Goal: Transaction & Acquisition: Purchase product/service

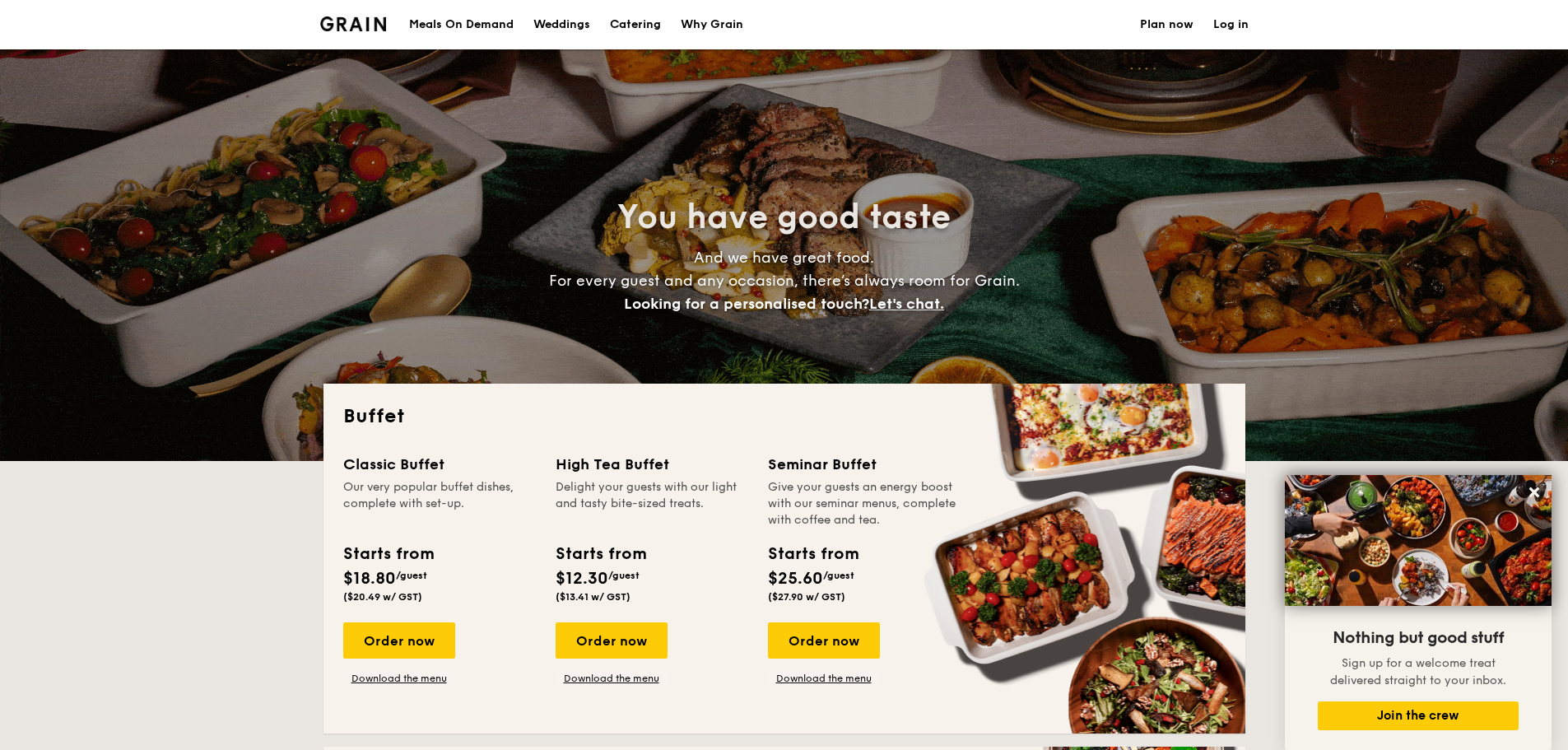
select select
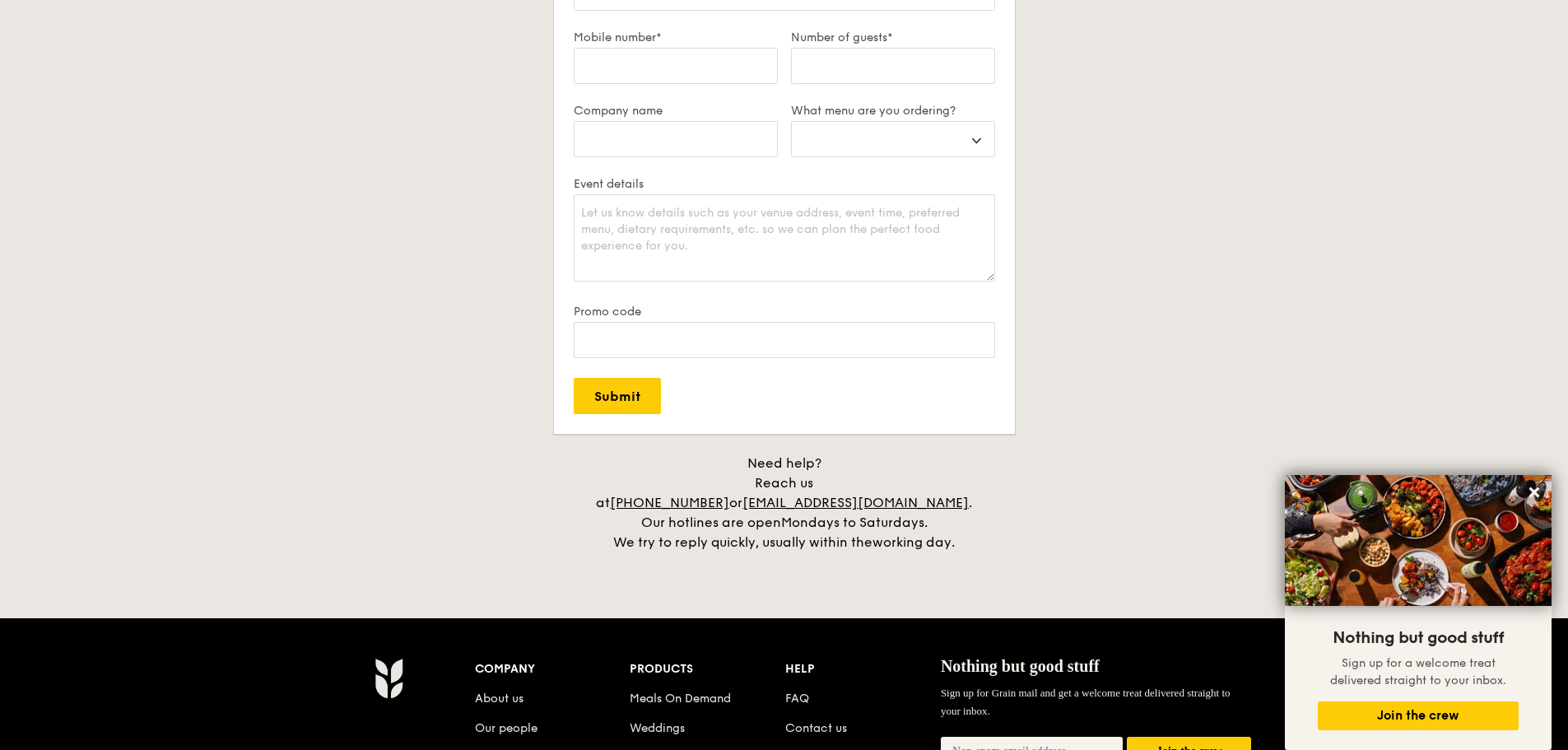
scroll to position [3046, 0]
drag, startPoint x: 782, startPoint y: 482, endPoint x: 697, endPoint y: 486, distance: 85.1
click at [697, 486] on div "Need help? Reach us at [PHONE_NUMBER] or [EMAIL_ADDRESS][DOMAIN_NAME] . Our hot…" at bounding box center [784, 502] width 412 height 99
copy div "65 3163 5335"
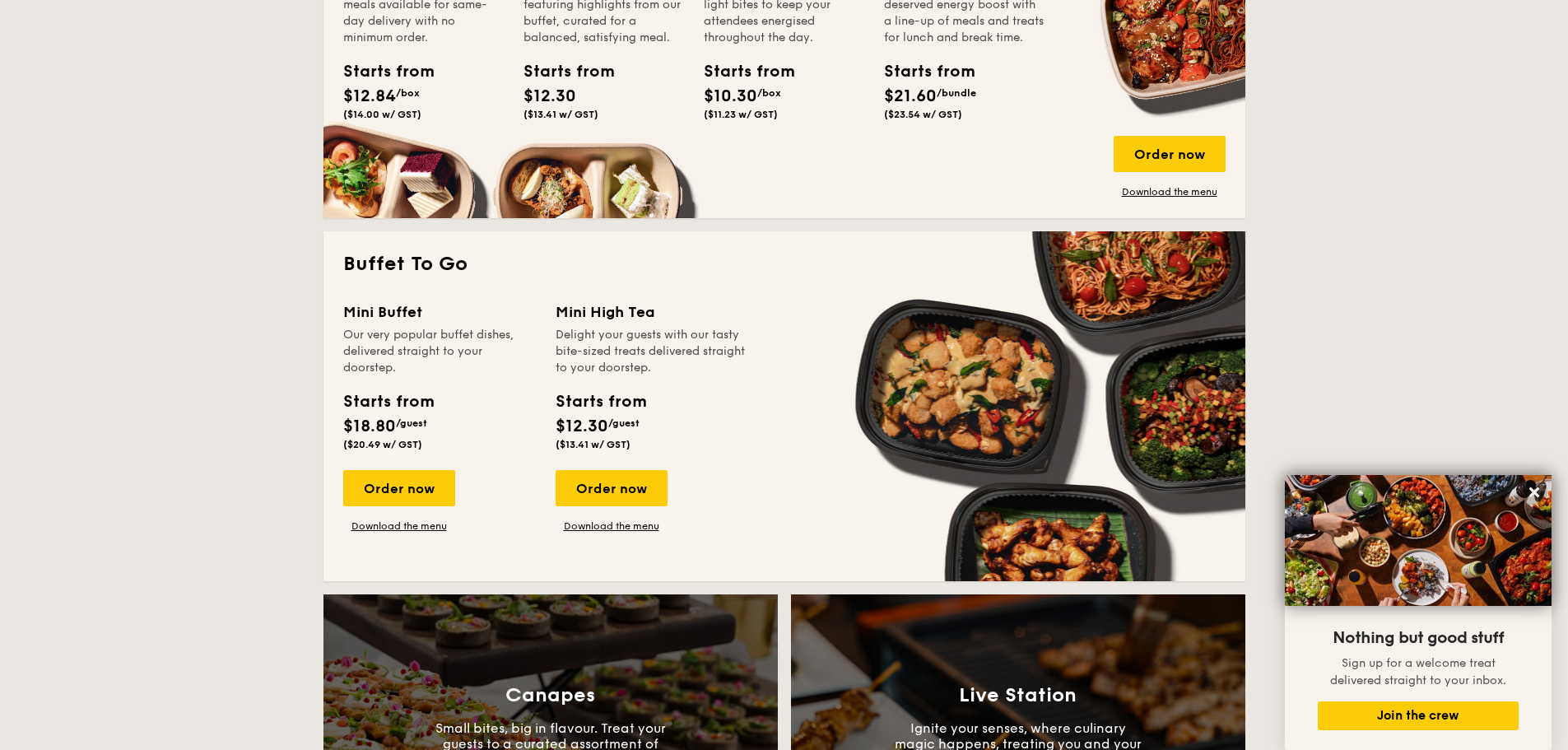
scroll to position [823, 0]
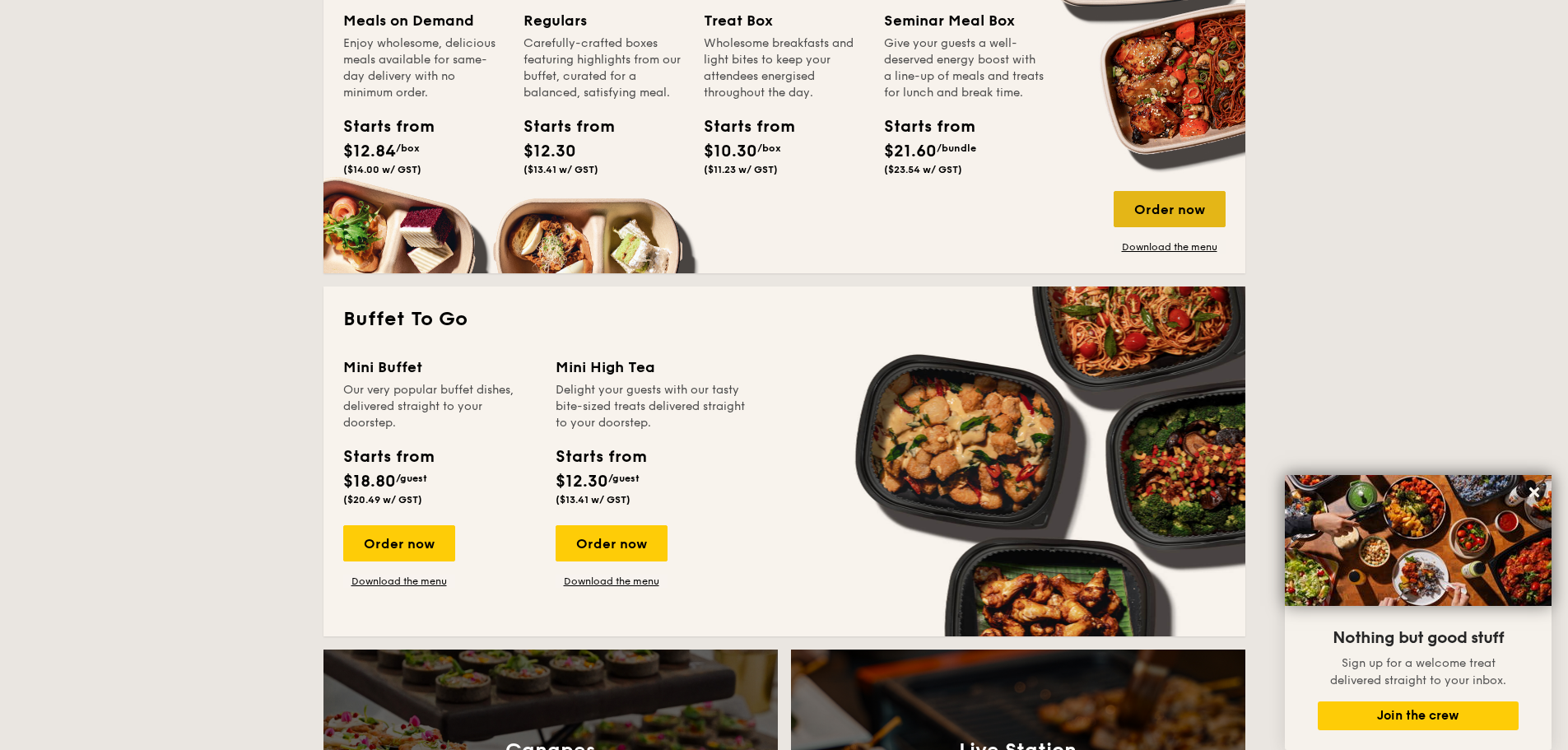
drag, startPoint x: 1142, startPoint y: 205, endPoint x: 1139, endPoint y: 222, distance: 17.3
click at [1142, 205] on div "Order now" at bounding box center [1170, 208] width 112 height 36
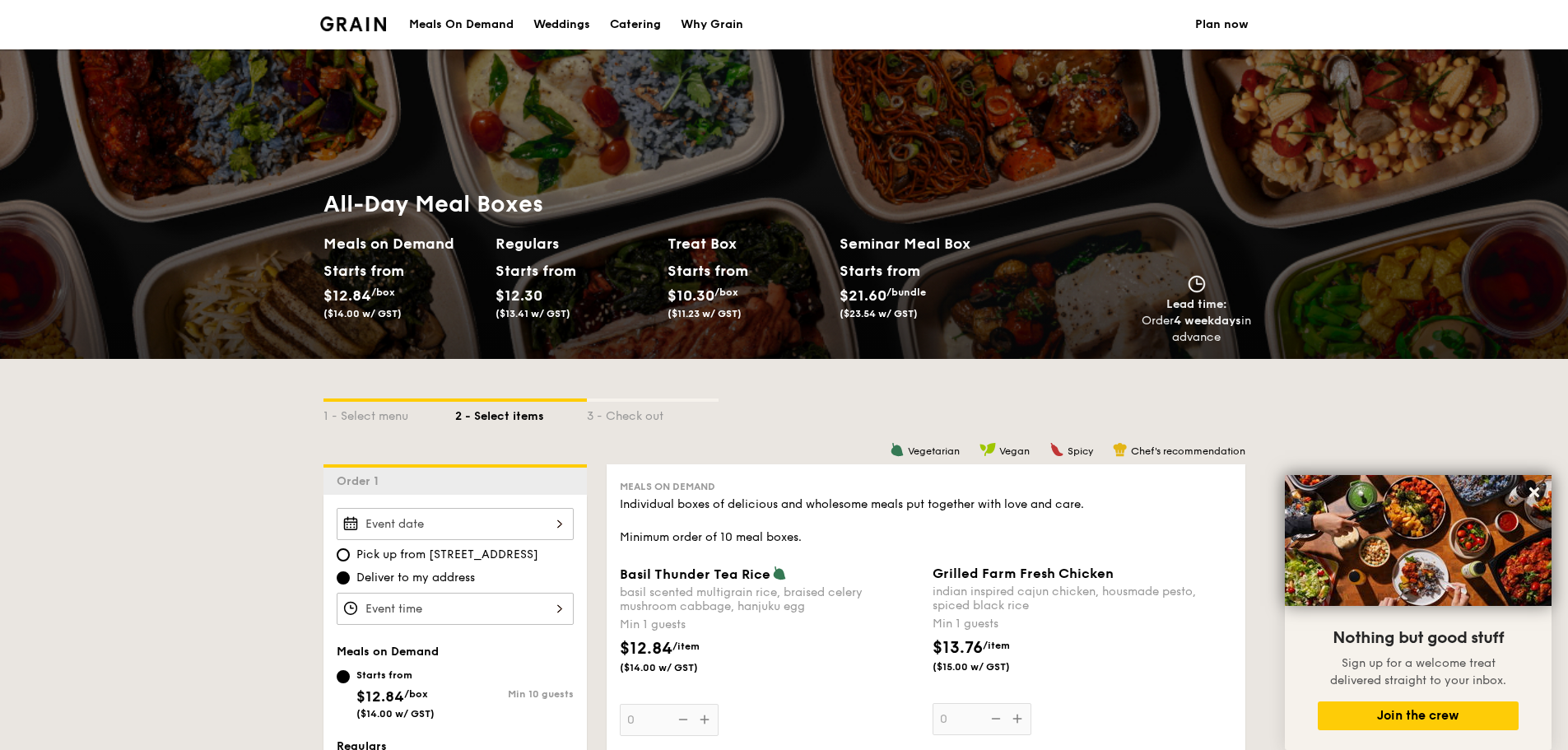
click at [1232, 19] on link "Plan now" at bounding box center [1221, 24] width 53 height 49
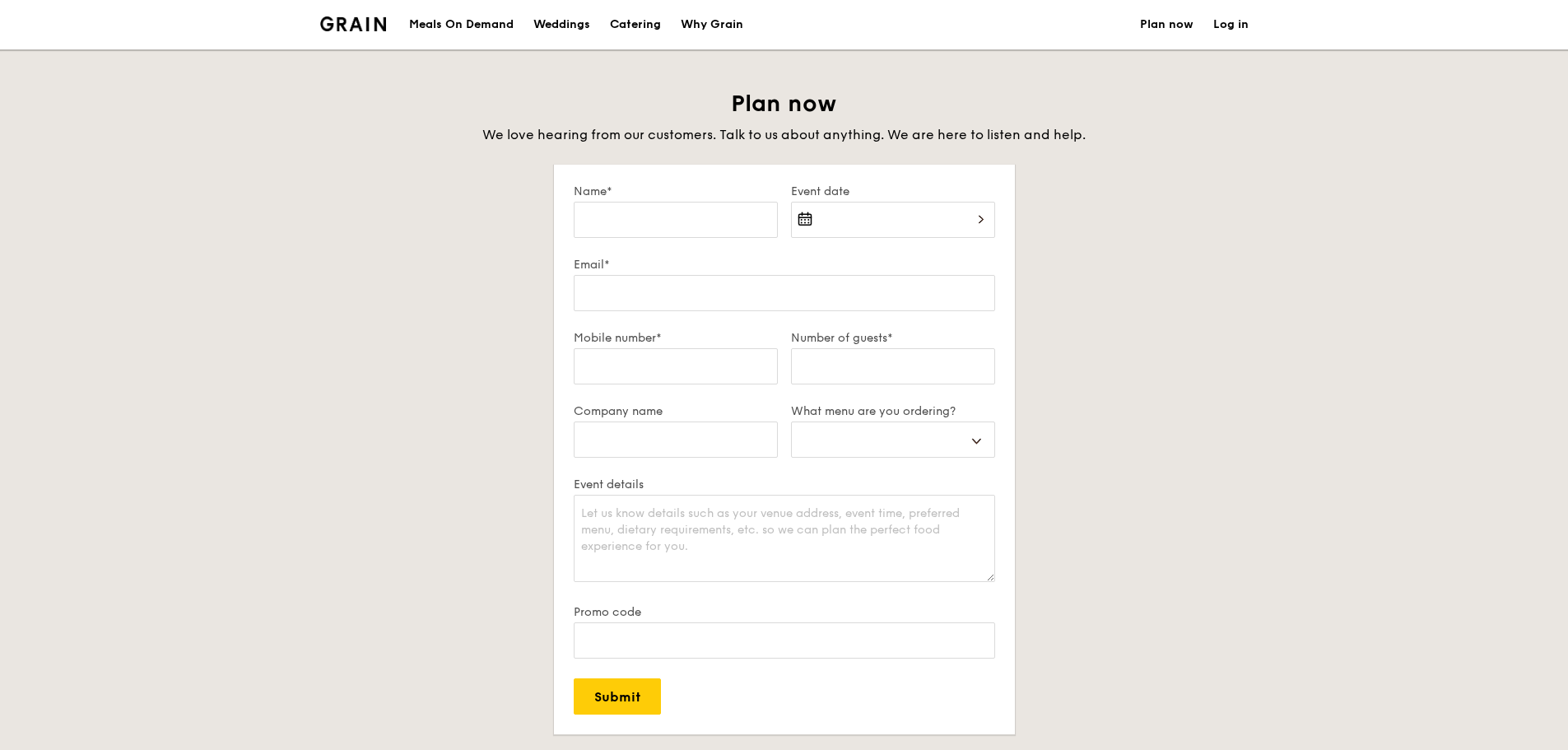
select select
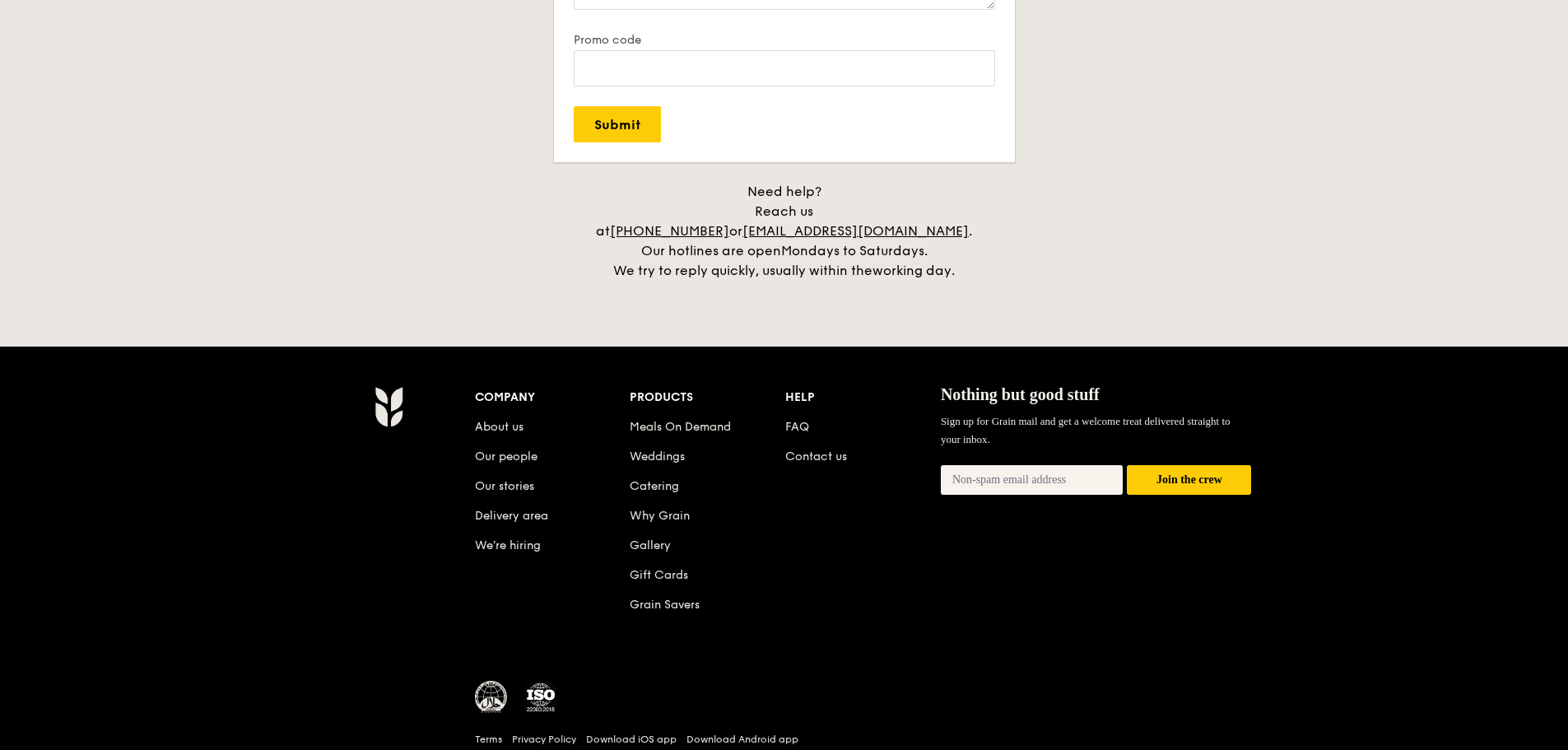
scroll to position [577, 0]
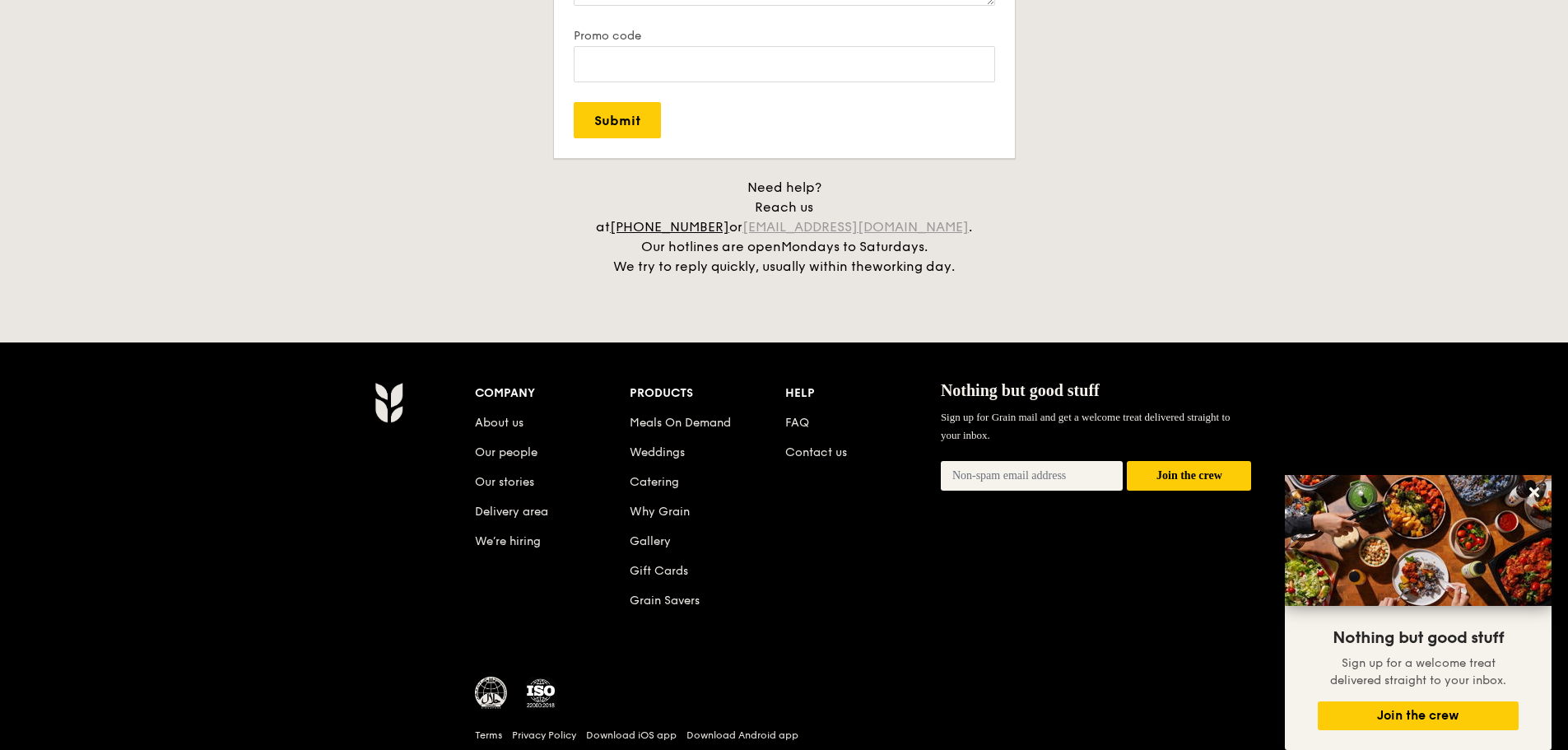
drag, startPoint x: 797, startPoint y: 205, endPoint x: 957, endPoint y: 213, distance: 160.2
click at [957, 213] on div "Need help? Reach us at [PHONE_NUMBER] or [EMAIL_ADDRESS][DOMAIN_NAME] . Our hot…" at bounding box center [784, 227] width 412 height 99
copy div "[EMAIL_ADDRESS][DOMAIN_NAME]"
